Goal: Task Accomplishment & Management: Manage account settings

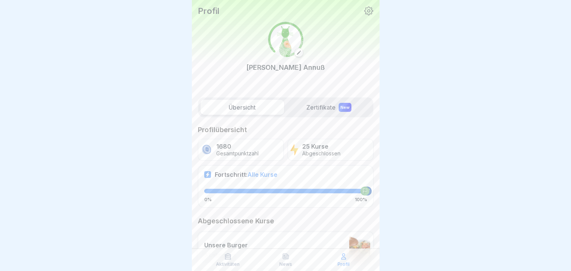
click at [366, 12] on icon at bounding box center [368, 10] width 9 height 9
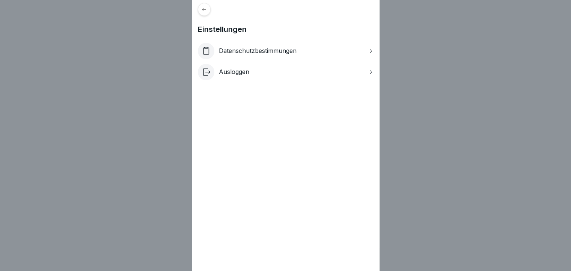
click at [452, 57] on div "Einstellungen Datenschutzbestimmungen Ausloggen" at bounding box center [285, 135] width 571 height 271
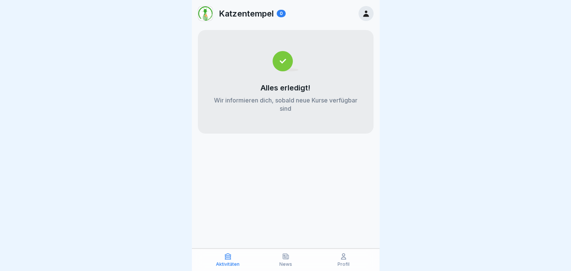
click at [347, 258] on div "Profil" at bounding box center [343, 260] width 54 height 14
